Goal: Task Accomplishment & Management: Manage account settings

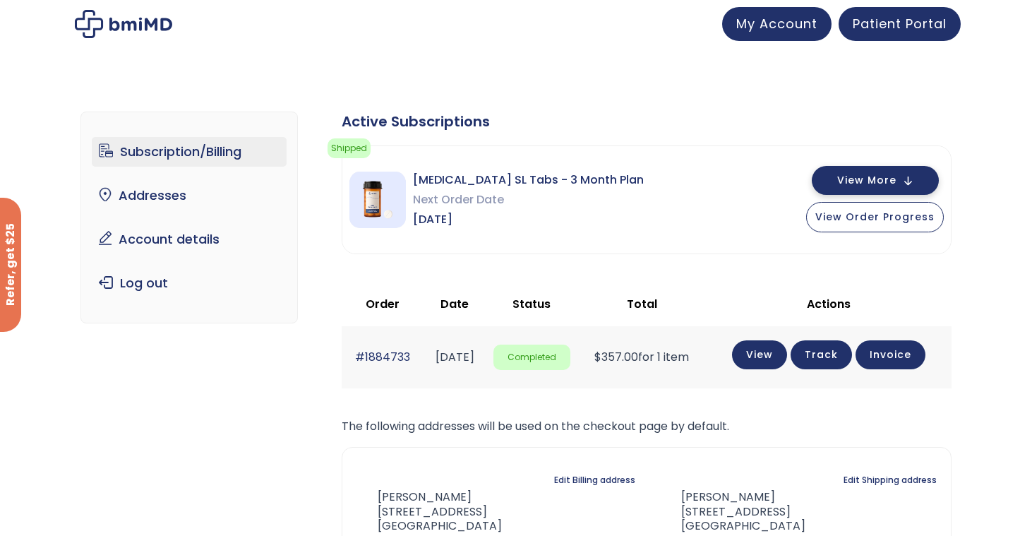
click at [843, 184] on span "View More" at bounding box center [866, 180] width 59 height 9
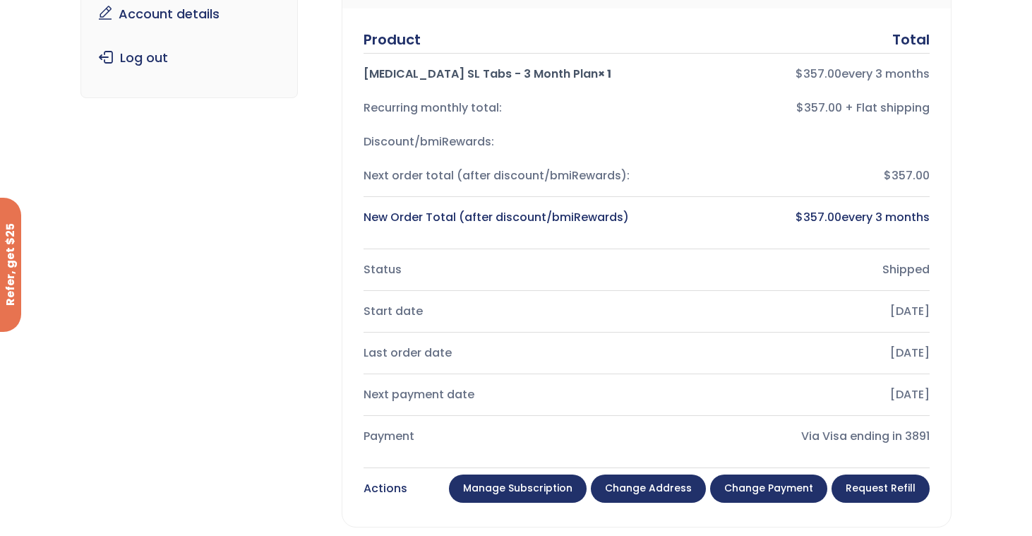
scroll to position [322, 0]
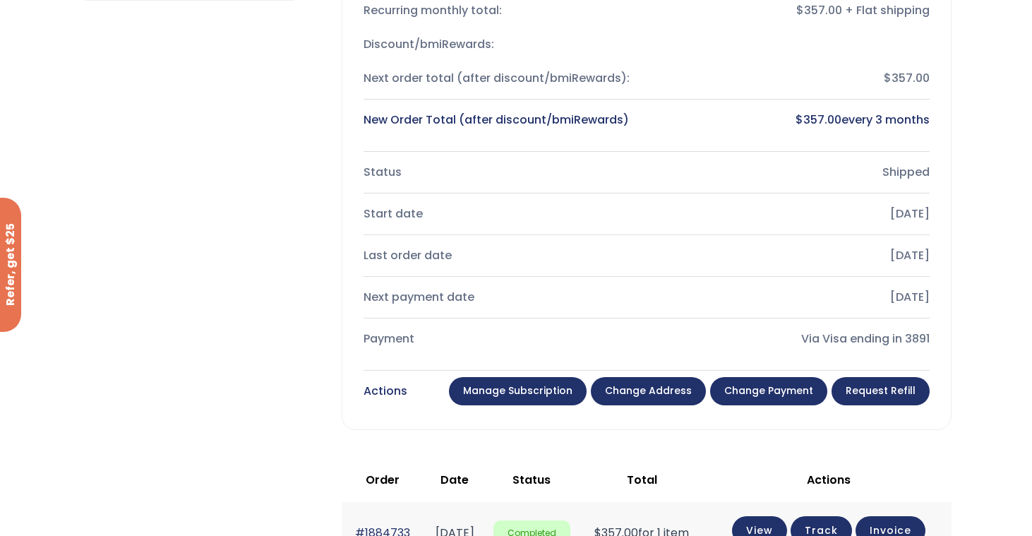
click at [519, 384] on link "Manage Subscription" at bounding box center [518, 391] width 138 height 28
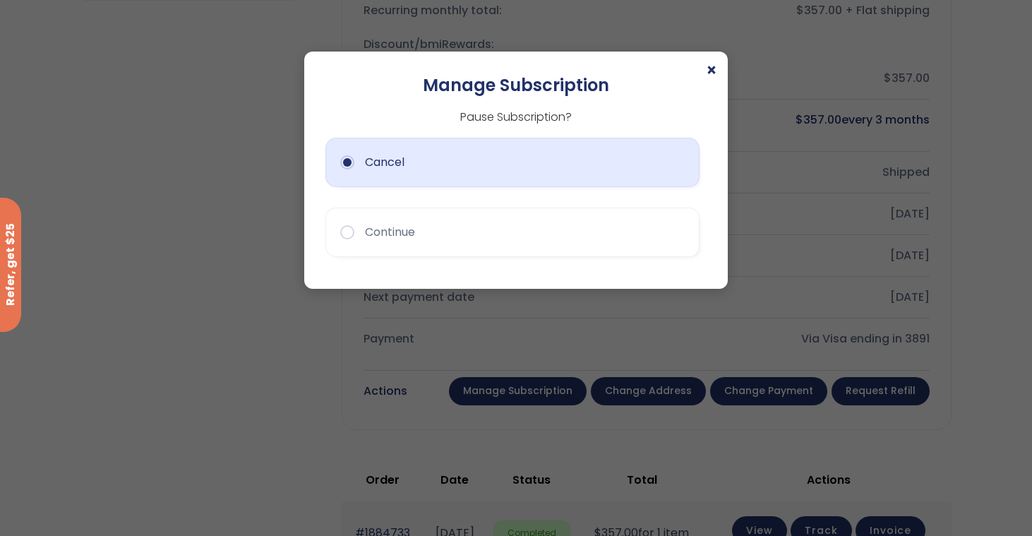
click at [347, 162] on button "Cancel" at bounding box center [512, 162] width 374 height 49
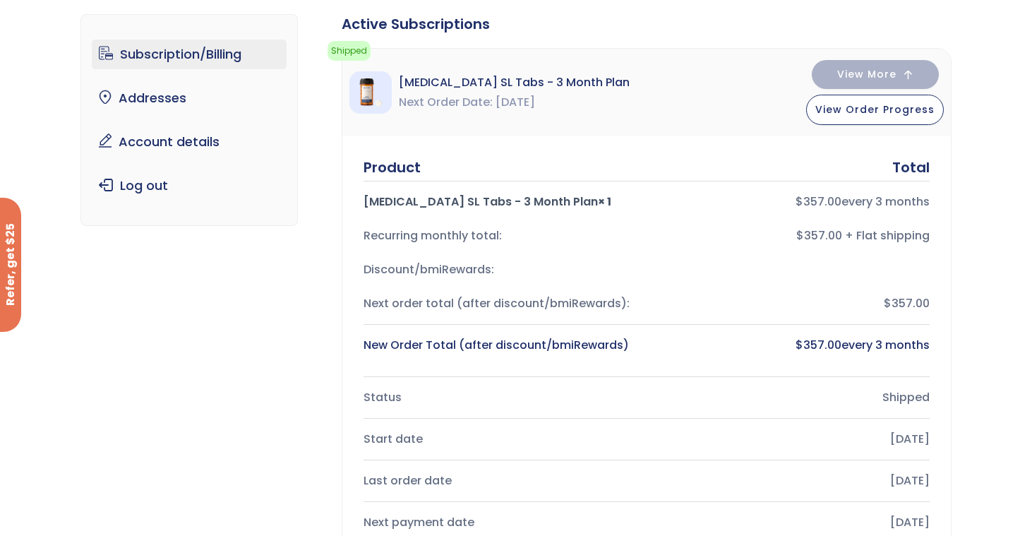
scroll to position [0, 0]
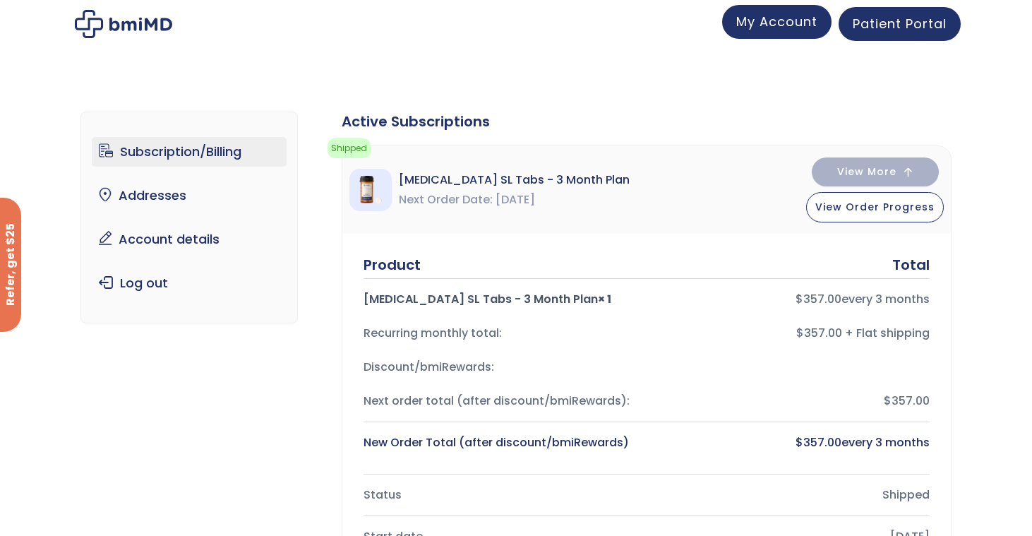
click at [756, 22] on span "My Account" at bounding box center [776, 22] width 81 height 18
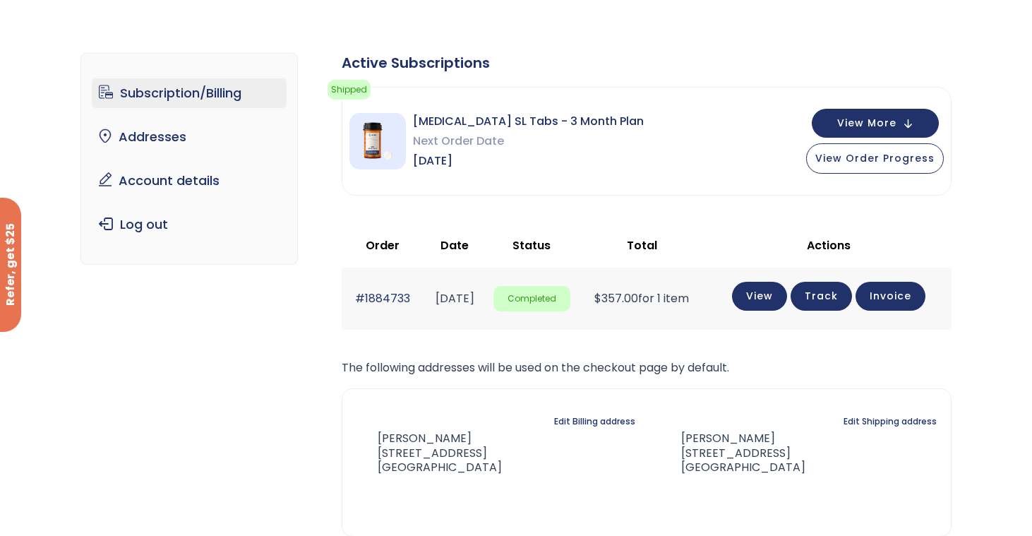
scroll to position [61, 0]
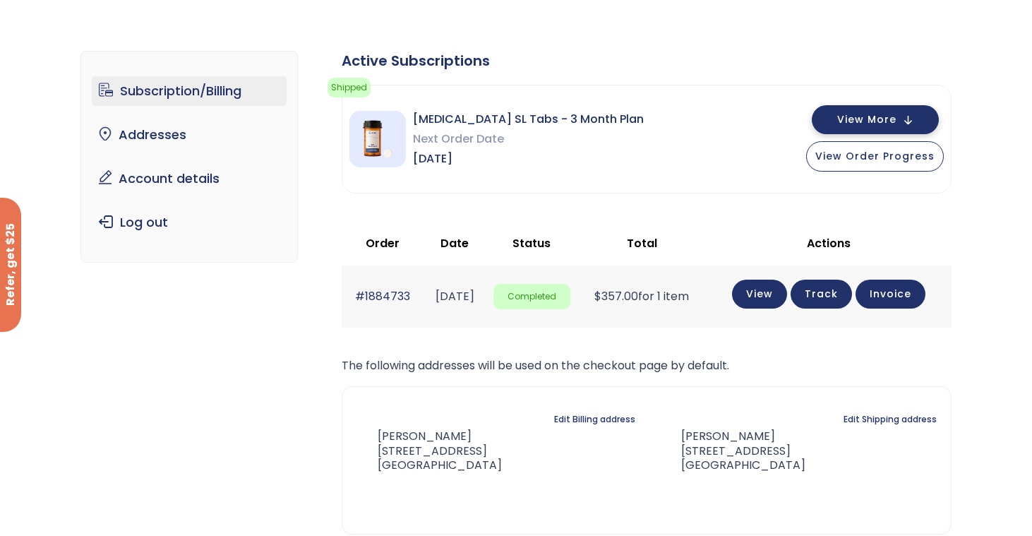
click at [881, 111] on button "View More" at bounding box center [875, 119] width 127 height 29
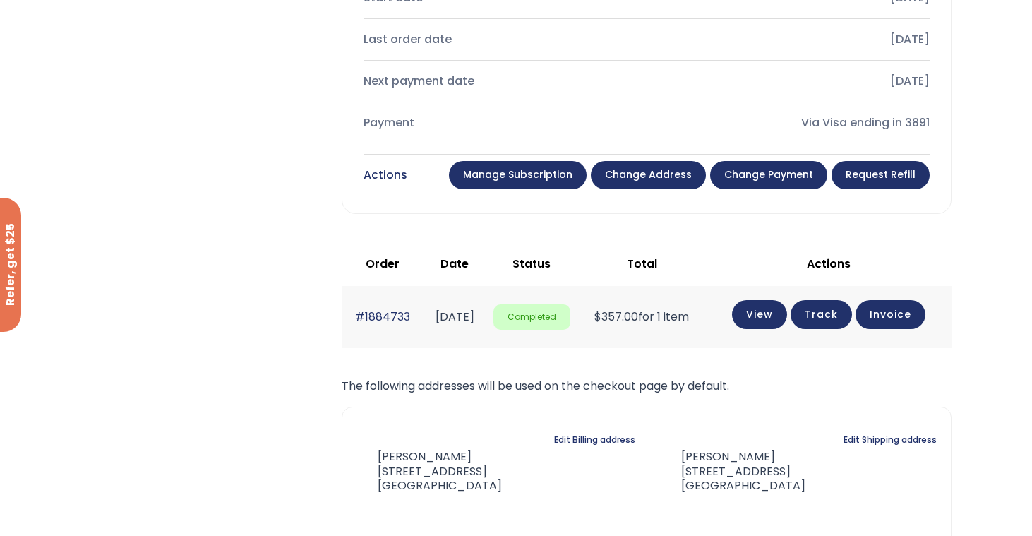
scroll to position [0, 0]
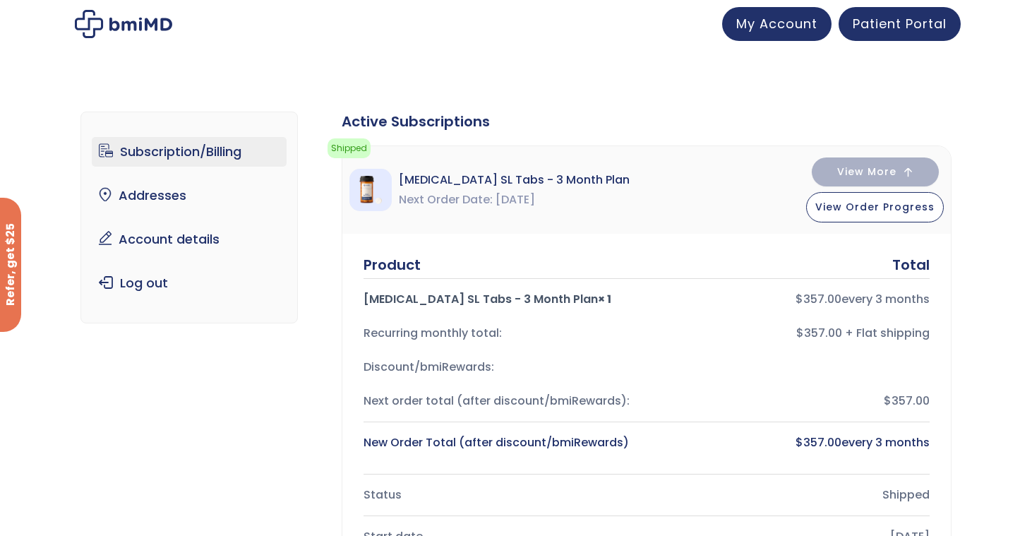
click at [119, 15] on img at bounding box center [123, 24] width 97 height 28
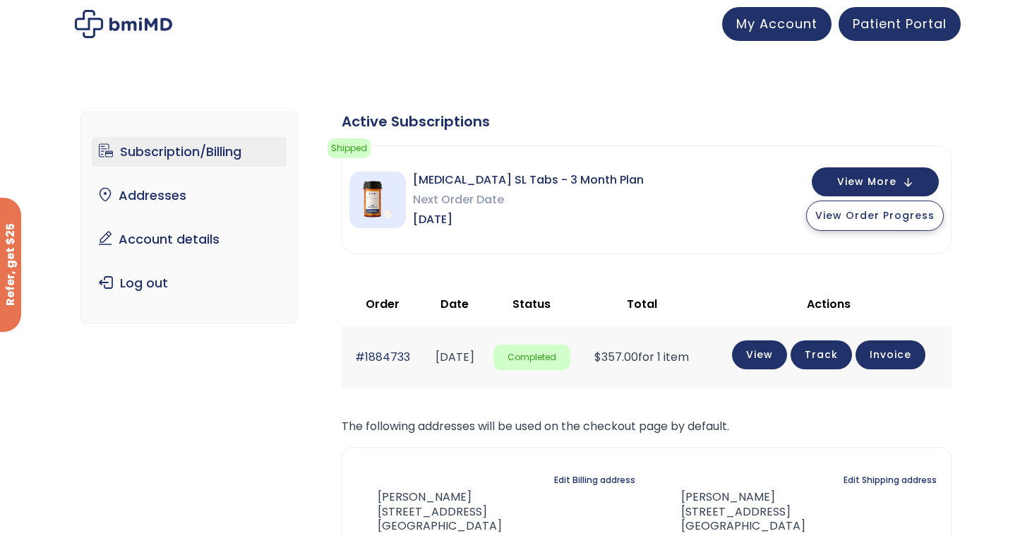
click at [829, 222] on span "View Order Progress" at bounding box center [874, 215] width 119 height 14
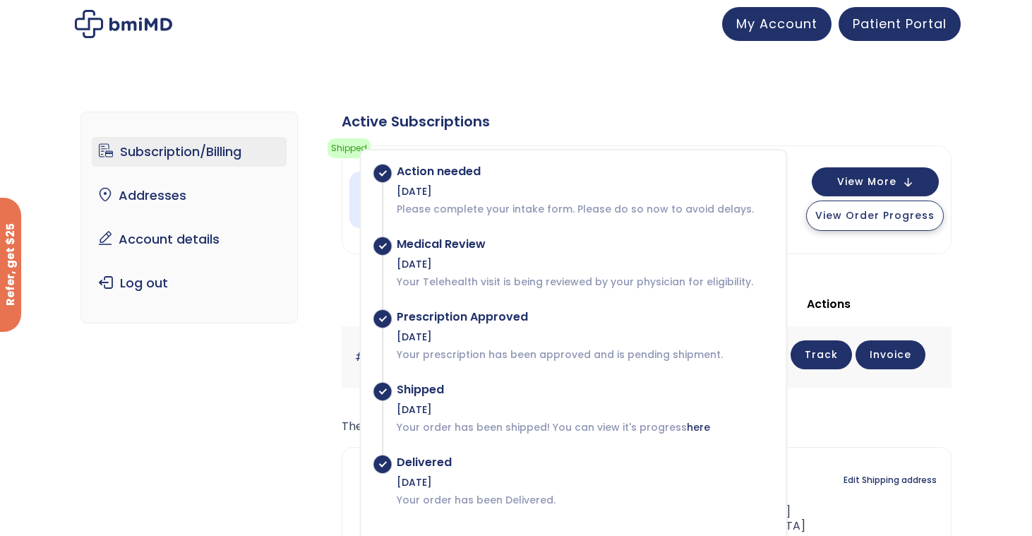
click at [829, 222] on span "View Order Progress" at bounding box center [874, 215] width 119 height 14
click at [846, 191] on button "View More" at bounding box center [875, 180] width 127 height 29
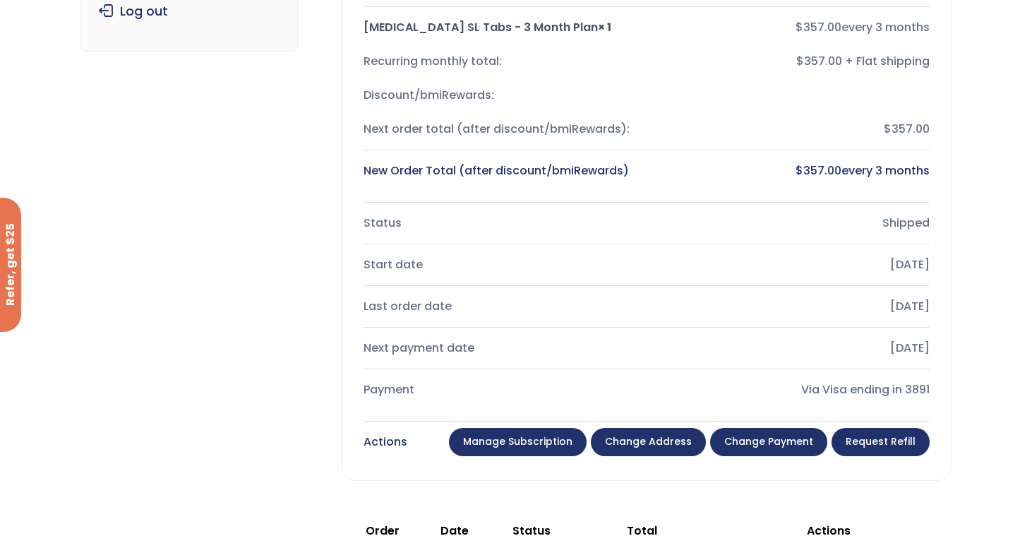
scroll to position [286, 0]
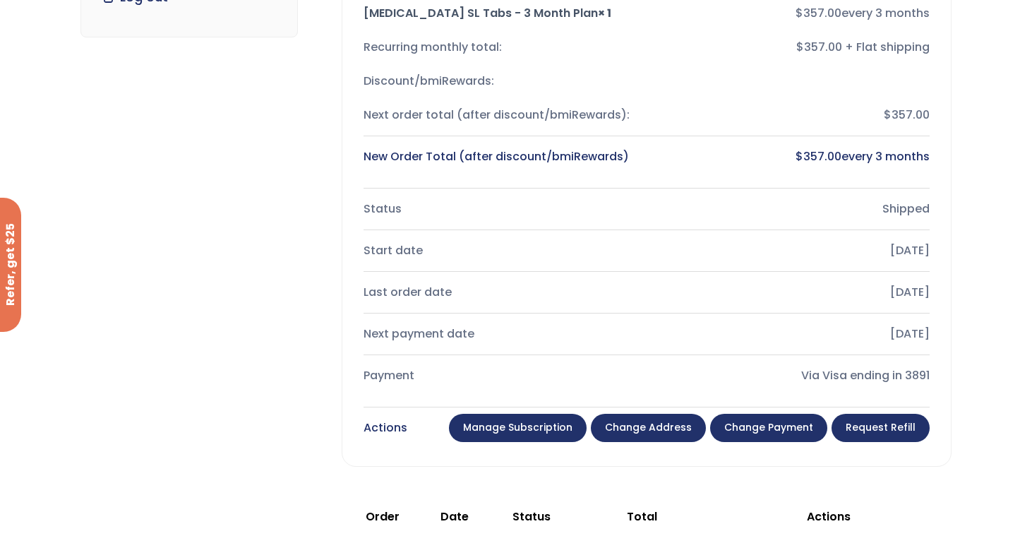
click at [507, 425] on link "Manage Subscription" at bounding box center [518, 428] width 138 height 28
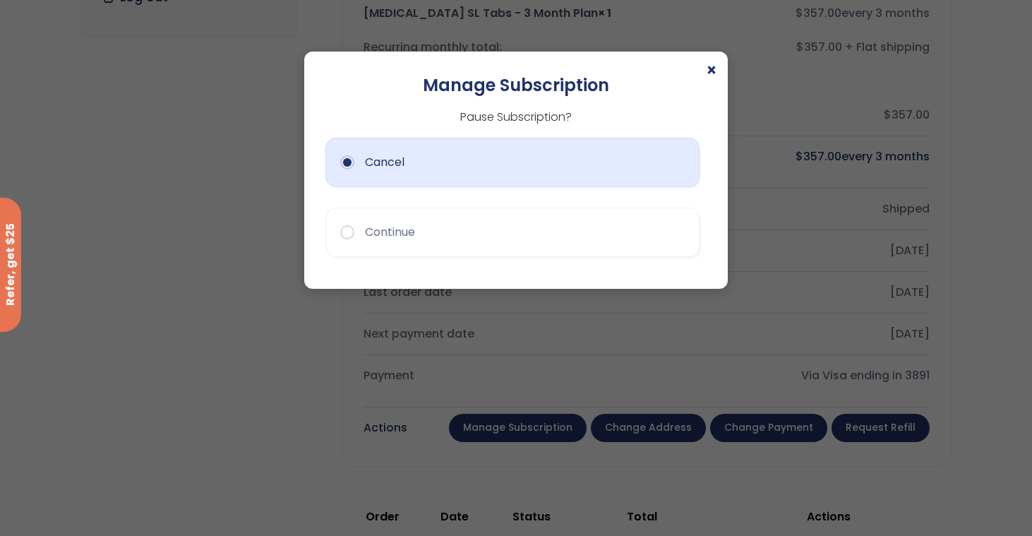
click at [380, 167] on button "Cancel" at bounding box center [512, 162] width 374 height 49
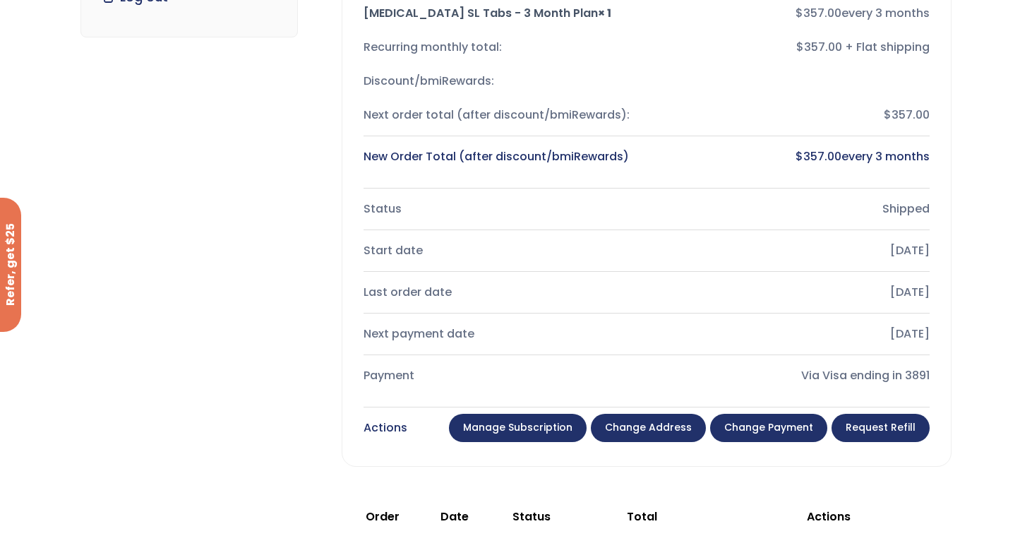
scroll to position [309, 0]
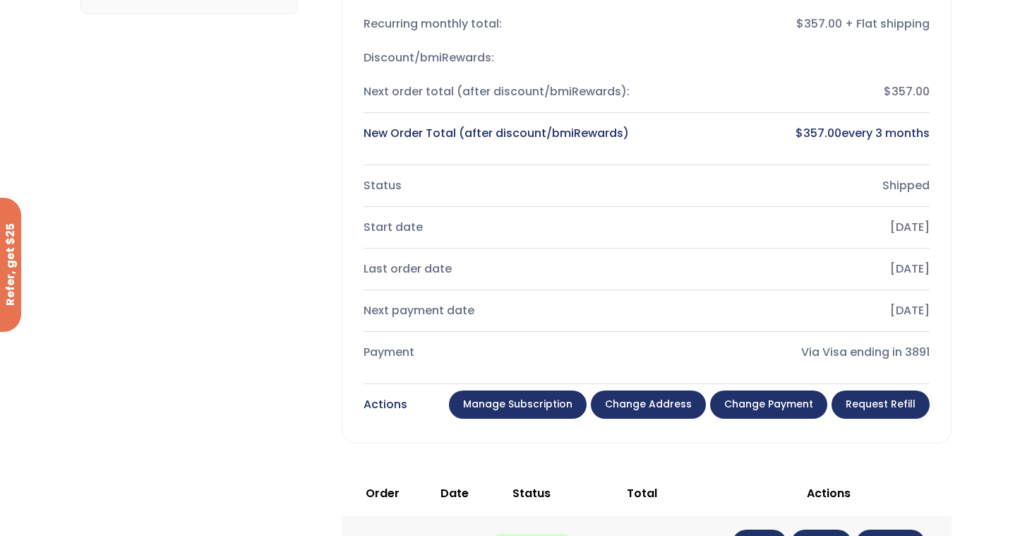
click at [517, 397] on link "Manage Subscription" at bounding box center [518, 404] width 138 height 28
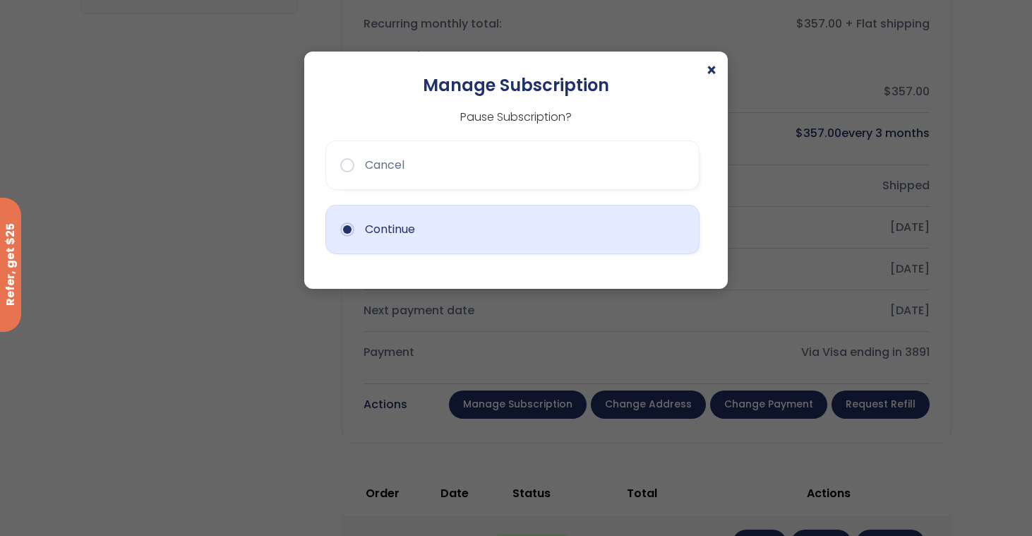
click at [381, 215] on button "Continue" at bounding box center [512, 229] width 374 height 49
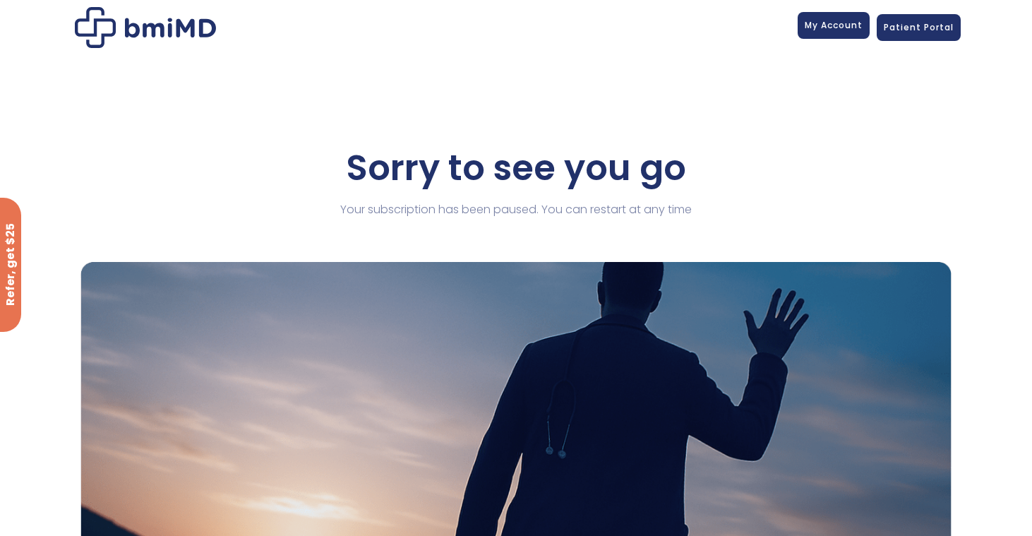
click at [823, 25] on span "My Account" at bounding box center [833, 25] width 58 height 12
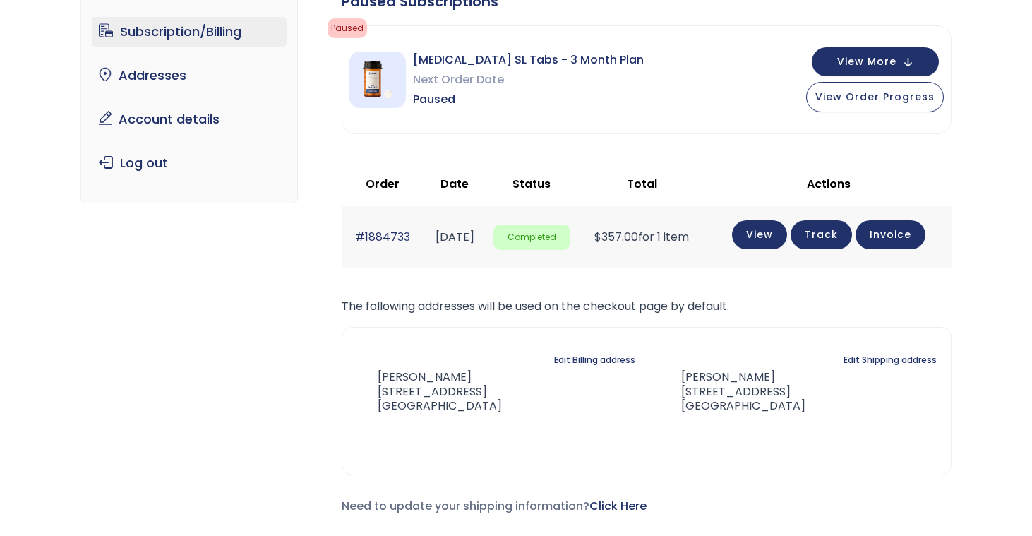
scroll to position [128, 0]
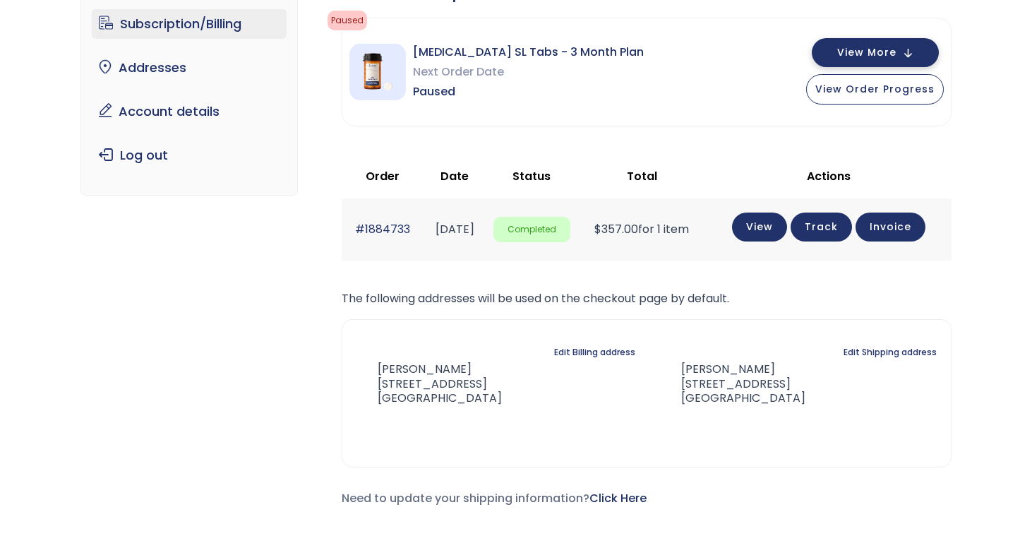
click at [858, 52] on span "View More" at bounding box center [866, 52] width 59 height 9
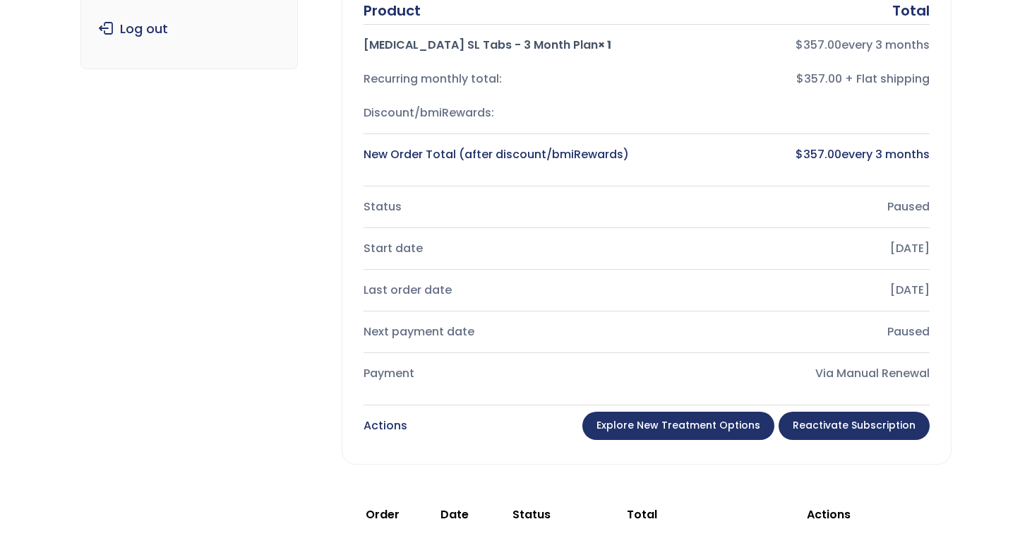
scroll to position [0, 0]
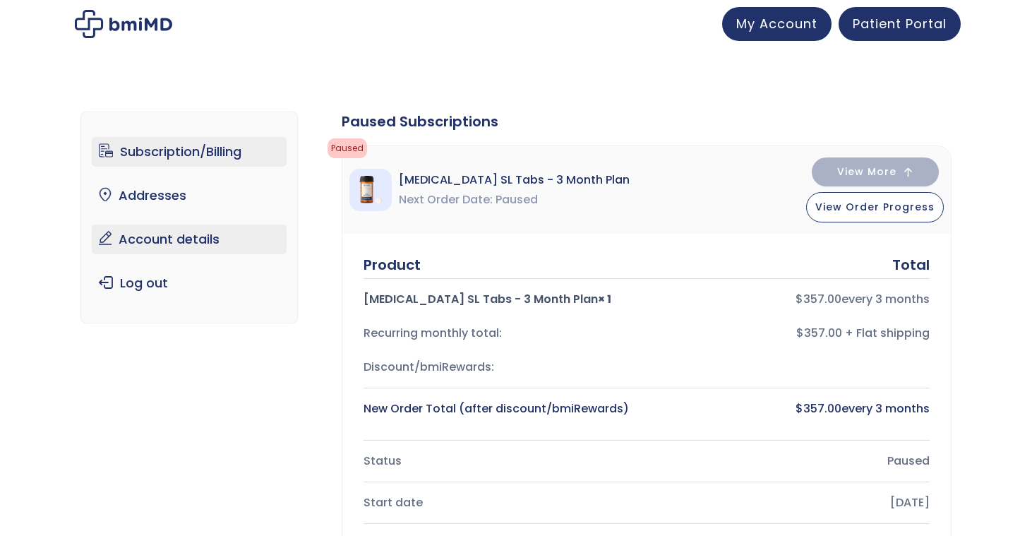
click at [169, 240] on link "Account details" at bounding box center [189, 239] width 195 height 30
